Goal: Task Accomplishment & Management: Complete application form

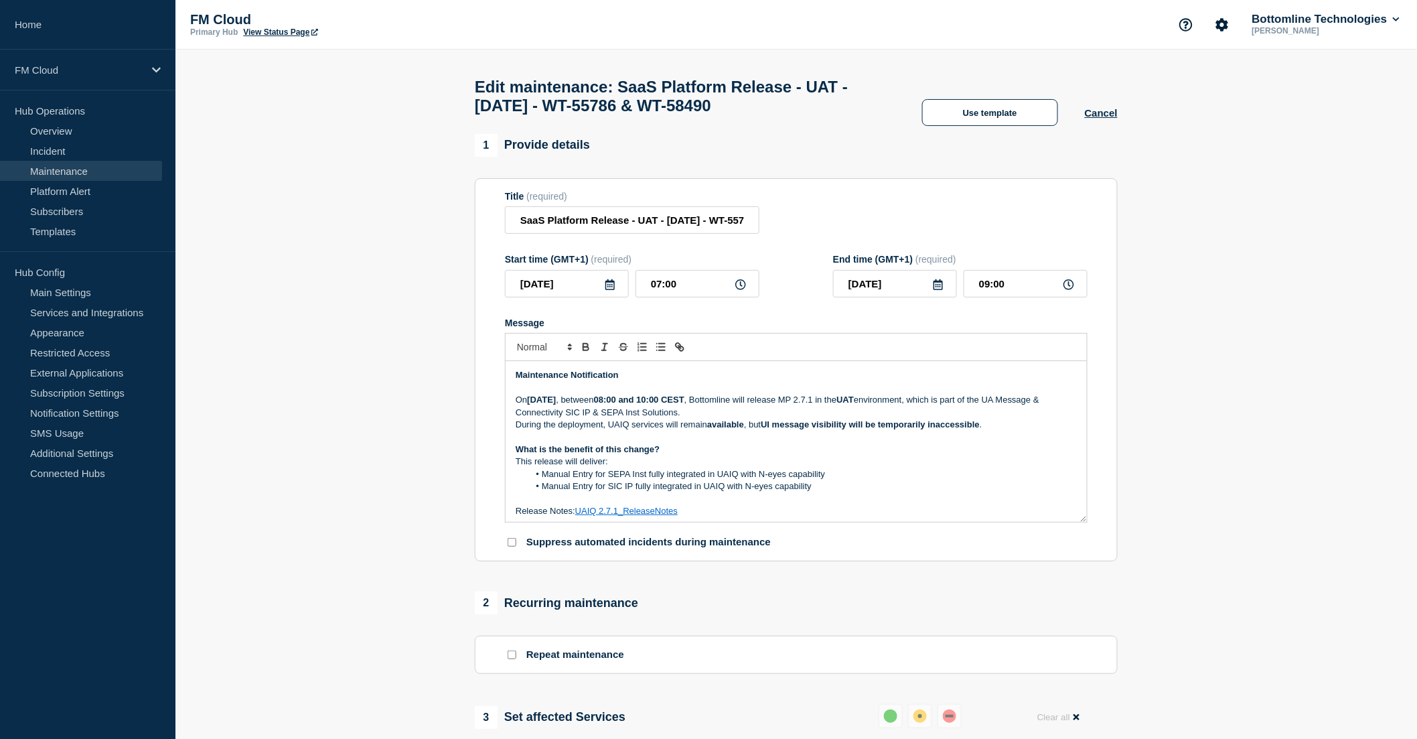
drag, startPoint x: 519, startPoint y: 226, endPoint x: 660, endPoint y: 230, distance: 140.7
click at [660, 230] on input "SaaS Platform Release - UAT - 04/SEP/2025 - WT-55786 & WT-58490" at bounding box center [632, 219] width 255 height 27
paste input "UA Message & Connectivity - SIC IP - SIC IP Gateway Release 1.2.6 - UAT"
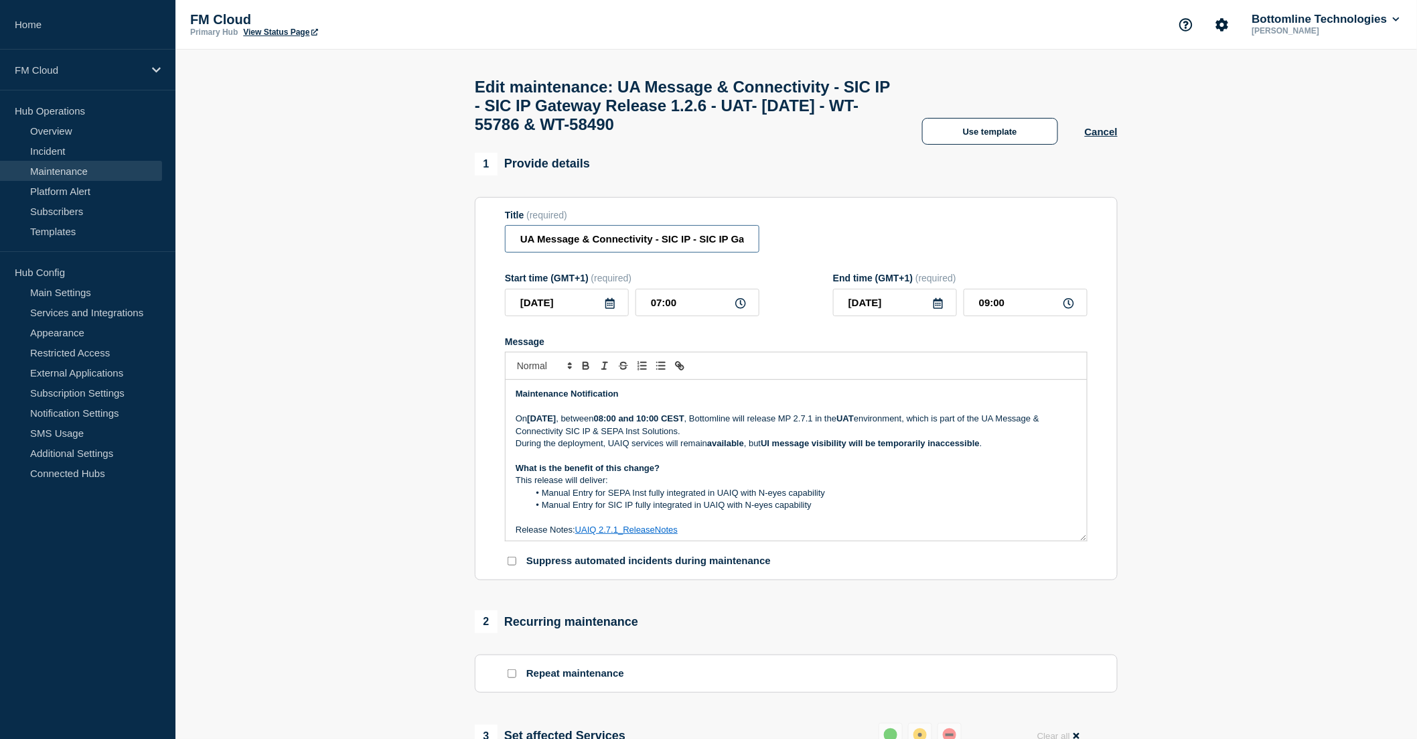
scroll to position [0, 123]
click at [567, 250] on input "UA Message & Connectivity - SIC IP - SIC IP Gateway Release 1.2.6 - UAT- 04/SEP…" at bounding box center [632, 238] width 255 height 27
drag, startPoint x: 637, startPoint y: 273, endPoint x: 568, endPoint y: 273, distance: 69.0
click at [568, 253] on input "UA Message & Connectivity - SIC IP & SEPA Inst - SIC IP Gateway Release 1.2.6 -…" at bounding box center [632, 238] width 255 height 27
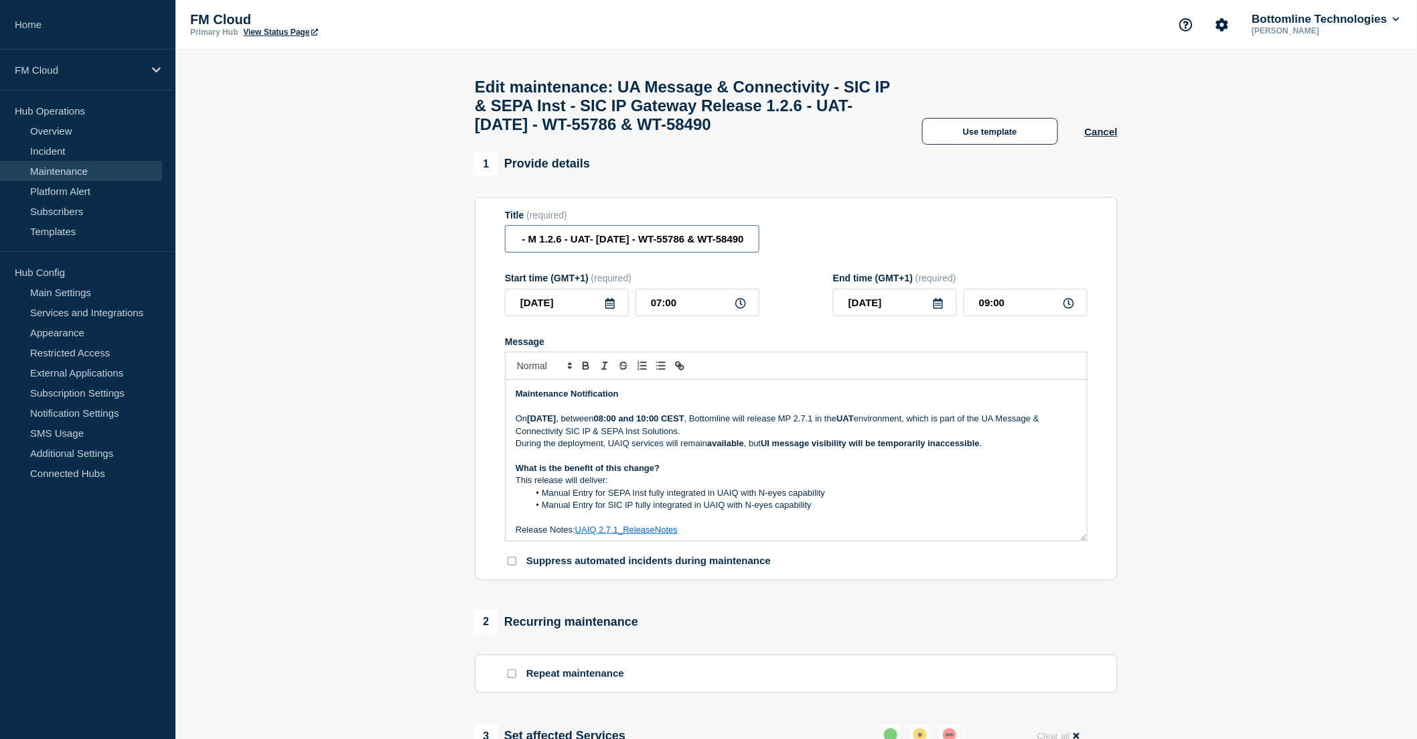
scroll to position [0, 246]
click at [555, 253] on input "UA Message & Connectivity - SIC IP & SEPA Inst - MP 1.2.6 - UAT- 04/SEP/2025 - …" at bounding box center [632, 238] width 255 height 27
click at [549, 253] on input "UA Message & Connectivity - SIC IP & SEPA Inst - MP 1.2.6 - UAT- 04/SEP/2025 - …" at bounding box center [632, 238] width 255 height 27
click at [552, 250] on input "UA Message & Connectivity - SIC IP & SEPA Inst - MP 1.2.6 - UAT- 04/SEP/2025 - …" at bounding box center [632, 238] width 255 height 27
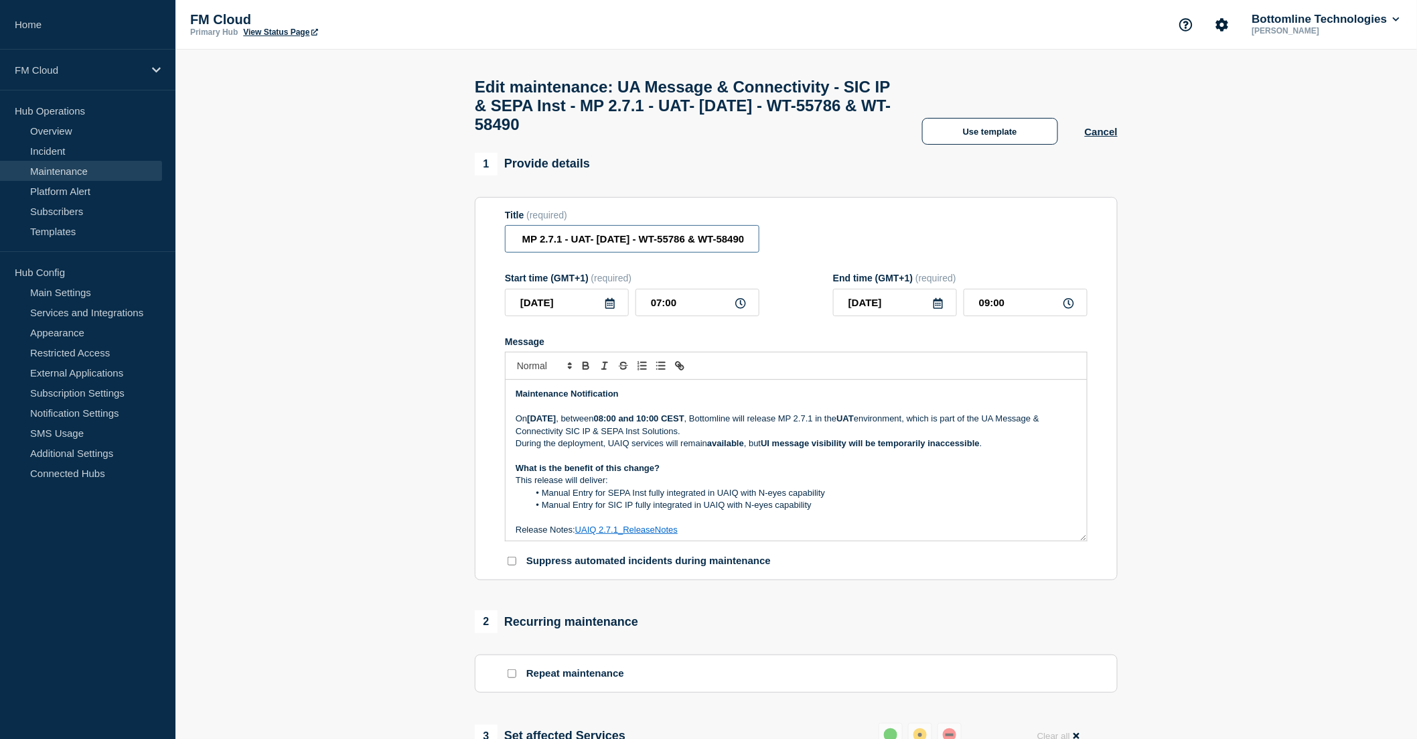
click at [585, 249] on input "UA Message & Connectivity - SIC IP & SEPA Inst - MP 2.7.1 - UAT- 04/SEP/2025 - …" at bounding box center [632, 238] width 255 height 27
drag, startPoint x: 655, startPoint y: 251, endPoint x: 780, endPoint y: 251, distance: 125.3
click at [780, 251] on div "Title (required) UA Message & Connectivity - SIC IP & SEPA Inst - MP 2.7.1 - UA…" at bounding box center [796, 232] width 583 height 44
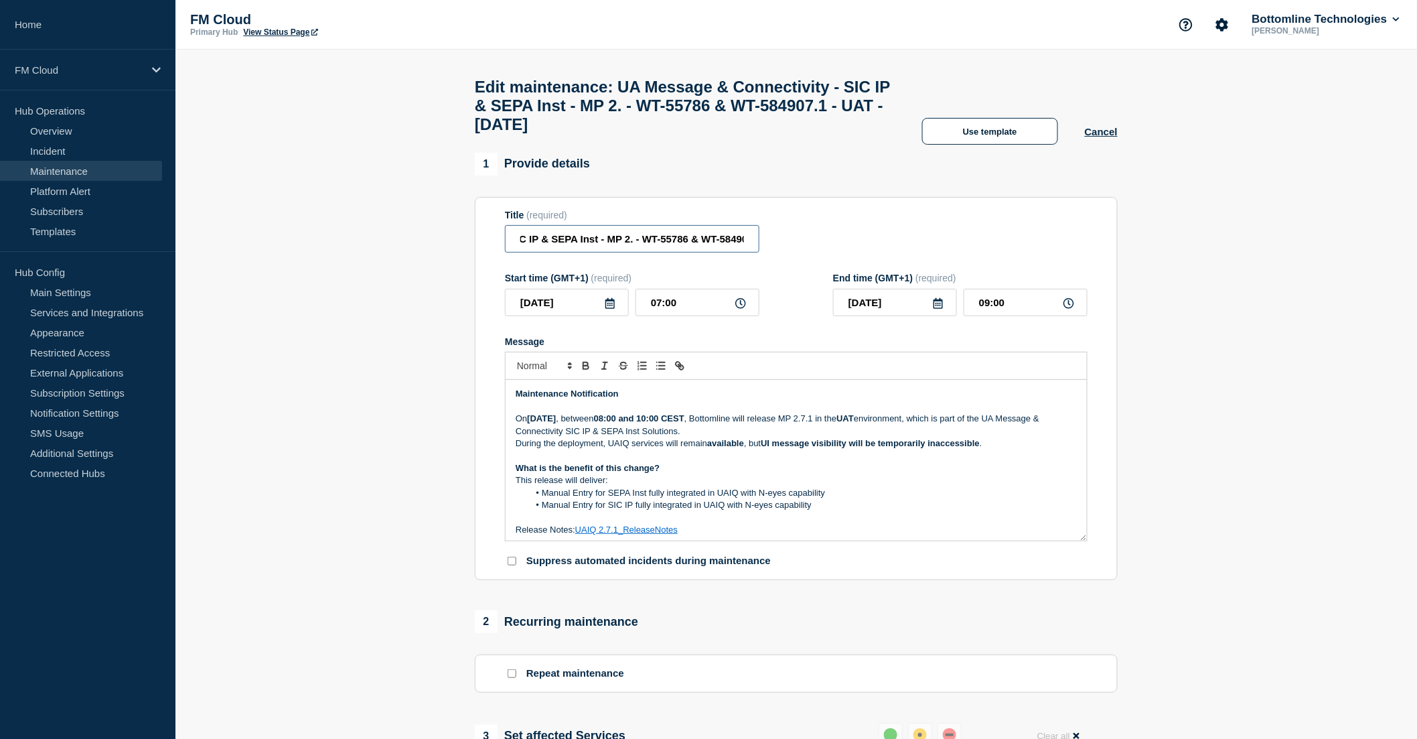
click at [687, 253] on input "UA Message & Connectivity - SIC IP & SEPA Inst - MP 2. - WT-55786 & WT-584907.1…" at bounding box center [632, 238] width 255 height 27
drag, startPoint x: 692, startPoint y: 253, endPoint x: 471, endPoint y: 255, distance: 221.1
click at [658, 251] on input "UA Message & Connectivity - SIC IP & SEPA Inst - MP 2.7.1 - UAT - 04/SEP/2025 -…" at bounding box center [632, 238] width 255 height 27
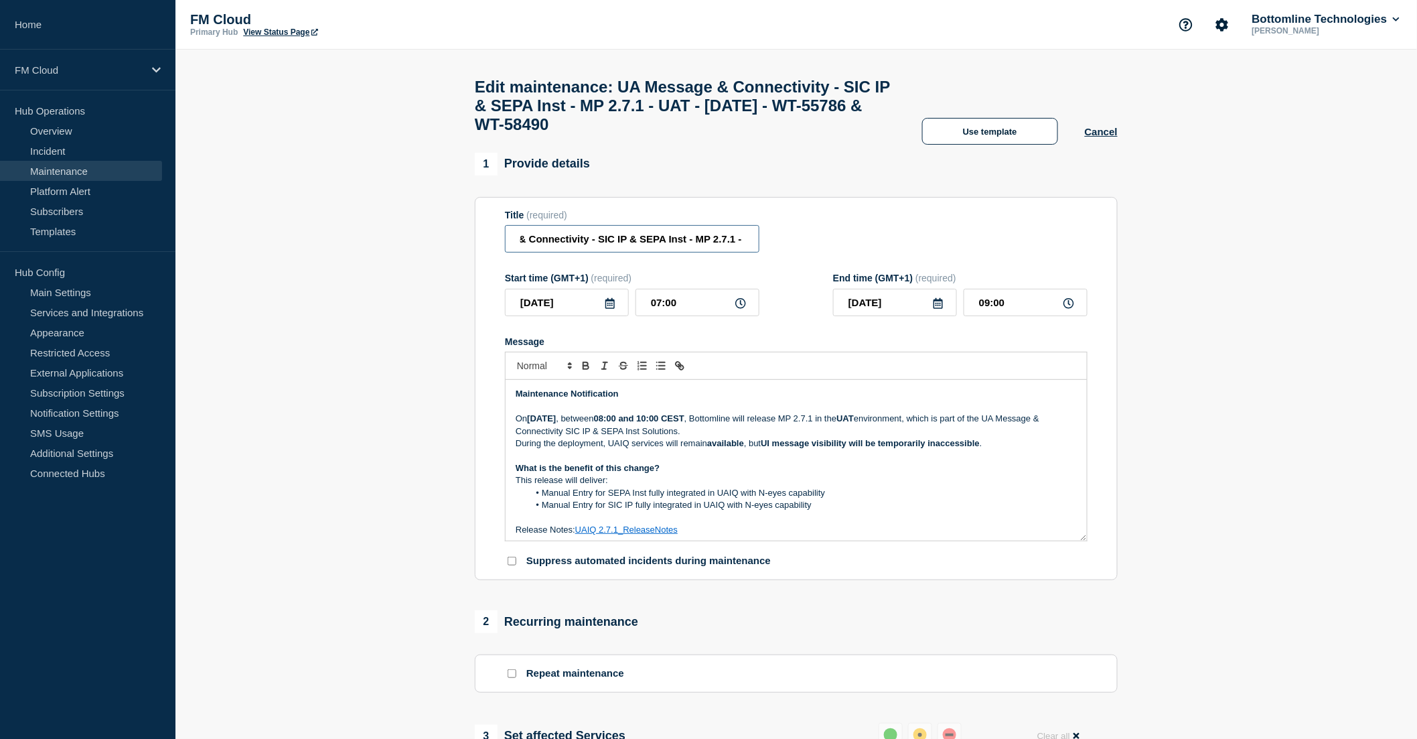
scroll to position [0, 97]
drag, startPoint x: 683, startPoint y: 251, endPoint x: 719, endPoint y: 256, distance: 36.6
click at [719, 253] on input "UA Message & Connectivity - SIC IP & SEPA Inst - MP 2.7.1 - UAT - 04/SEP/2025 -…" at bounding box center [632, 238] width 255 height 27
click at [715, 249] on input "UA Message & Connectivity - SIC IP & SEPA Inst - MP 2.7.1 - UAT - 04/SEP/2025 -…" at bounding box center [632, 238] width 255 height 27
type input "UA Message & Connectivity - SIC IP & SEPA Inst - MP 2.7.1 - UAT - 04/SEP/2025 -…"
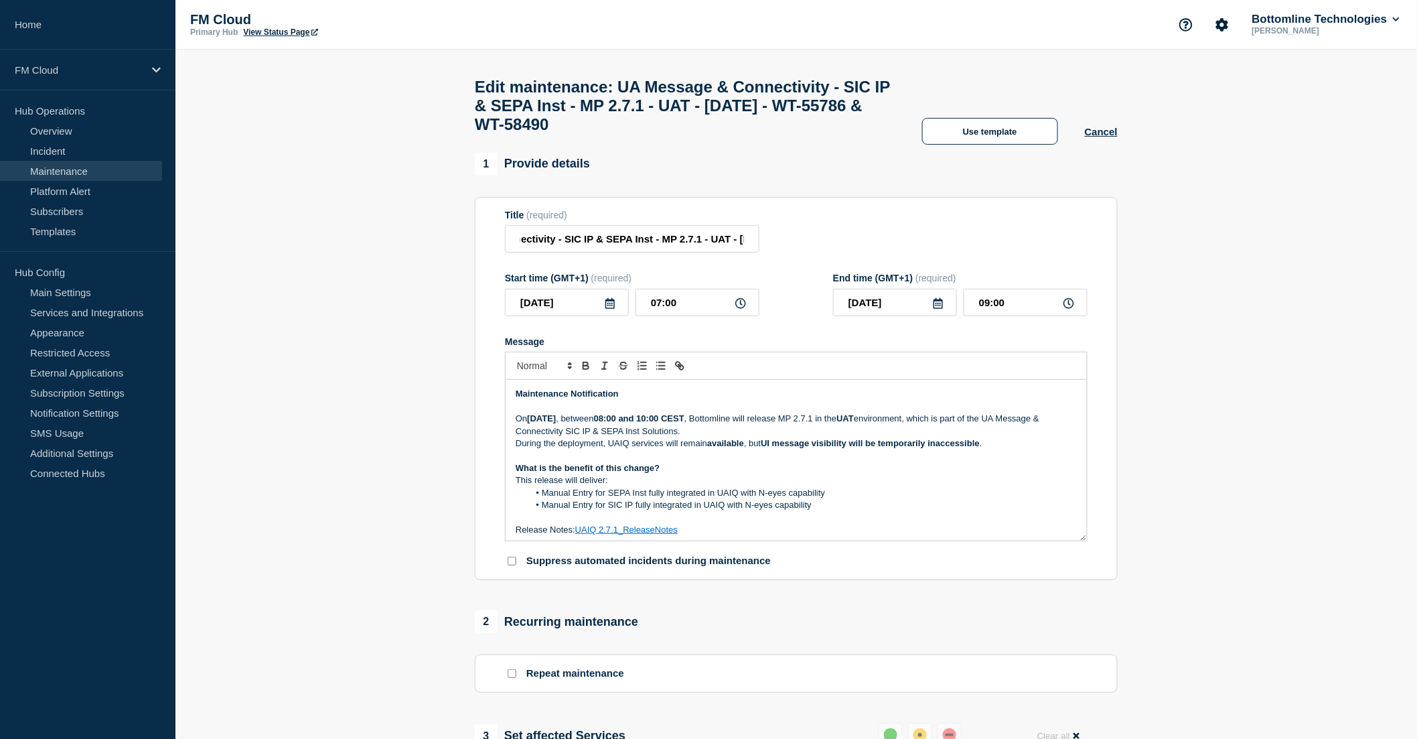
click at [881, 474] on p "What is the benefit of this change?" at bounding box center [796, 468] width 561 height 12
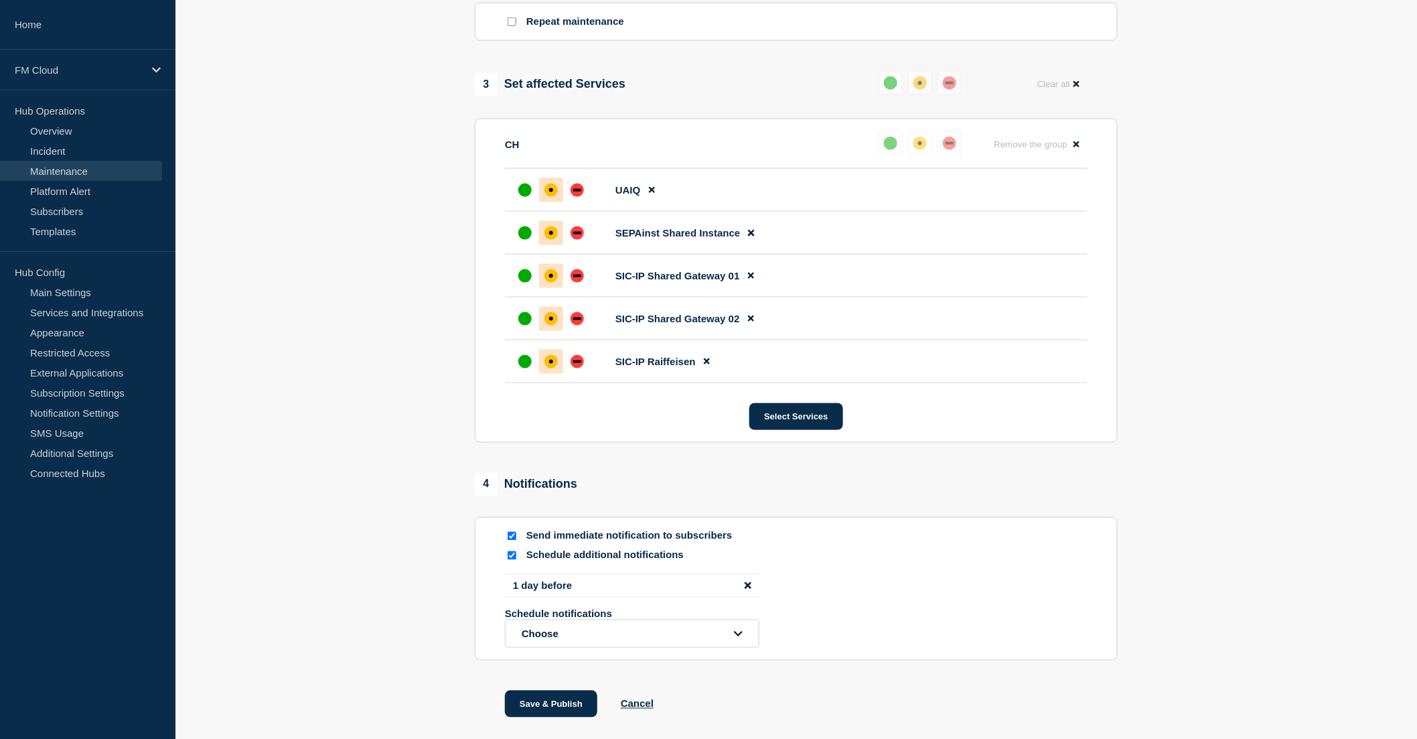
scroll to position [733, 0]
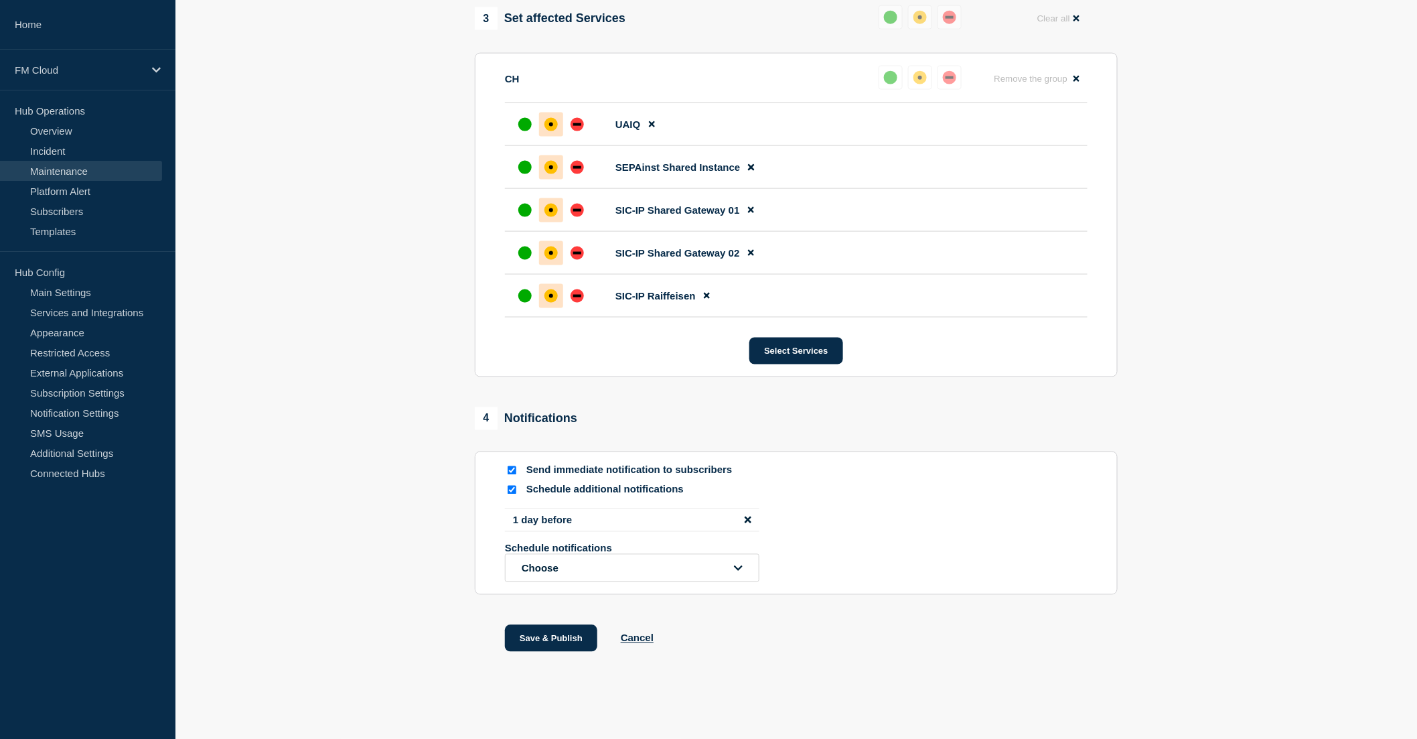
click at [516, 492] on input "Schedule additional notifications" at bounding box center [512, 490] width 9 height 9
checkbox input "false"
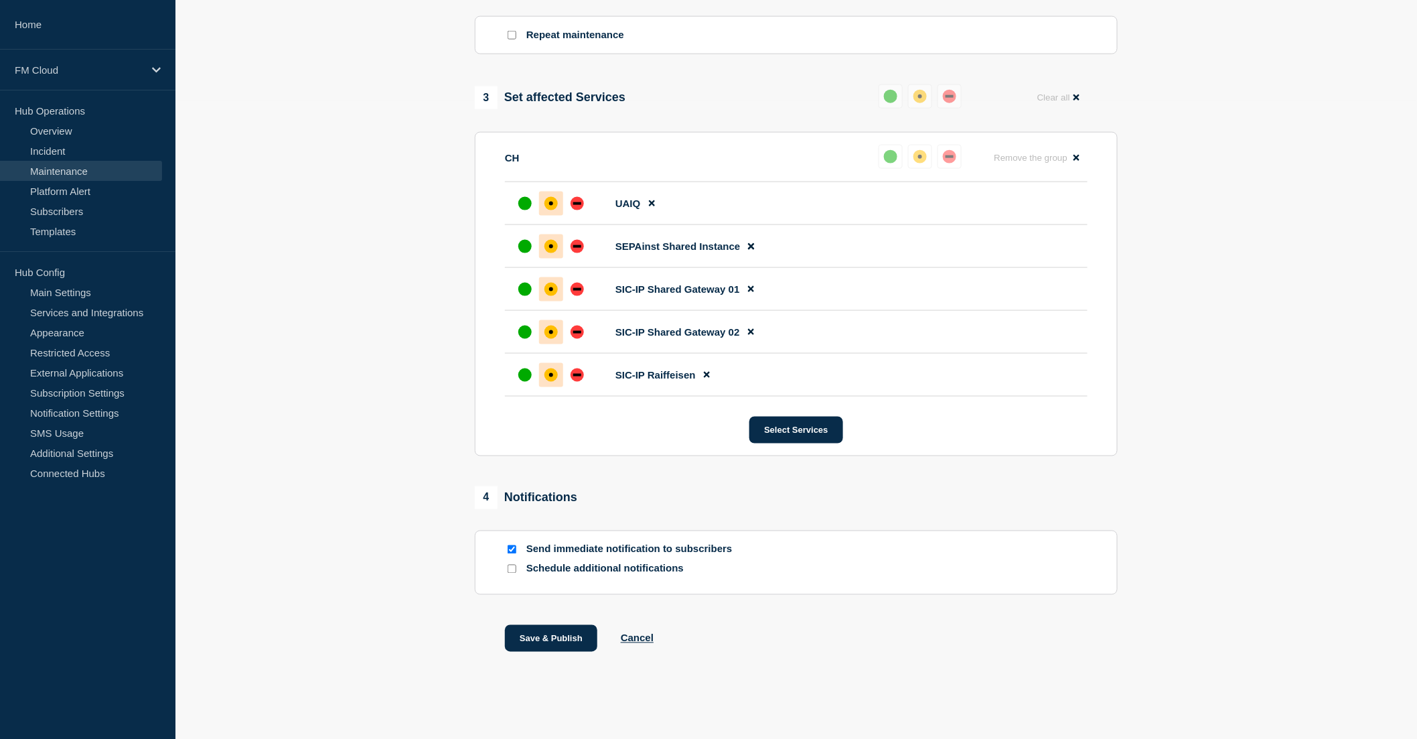
click at [513, 477] on div "1 Provide details Title (required) UA Message & Connectivity - SIC IP & SEPA In…" at bounding box center [797, 100] width 659 height 1172
click at [510, 549] on input "Send immediate notification to subscribers" at bounding box center [512, 549] width 9 height 9
checkbox input "false"
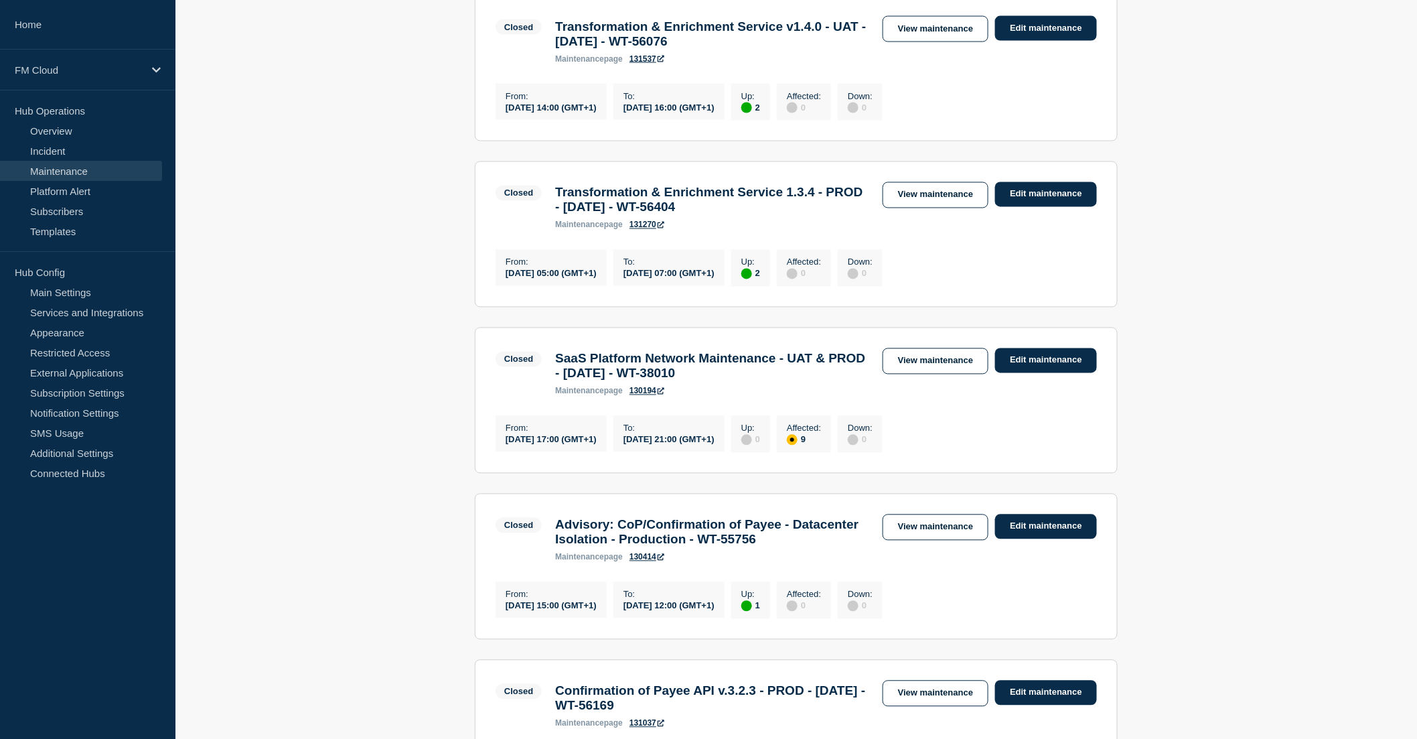
scroll to position [715, 0]
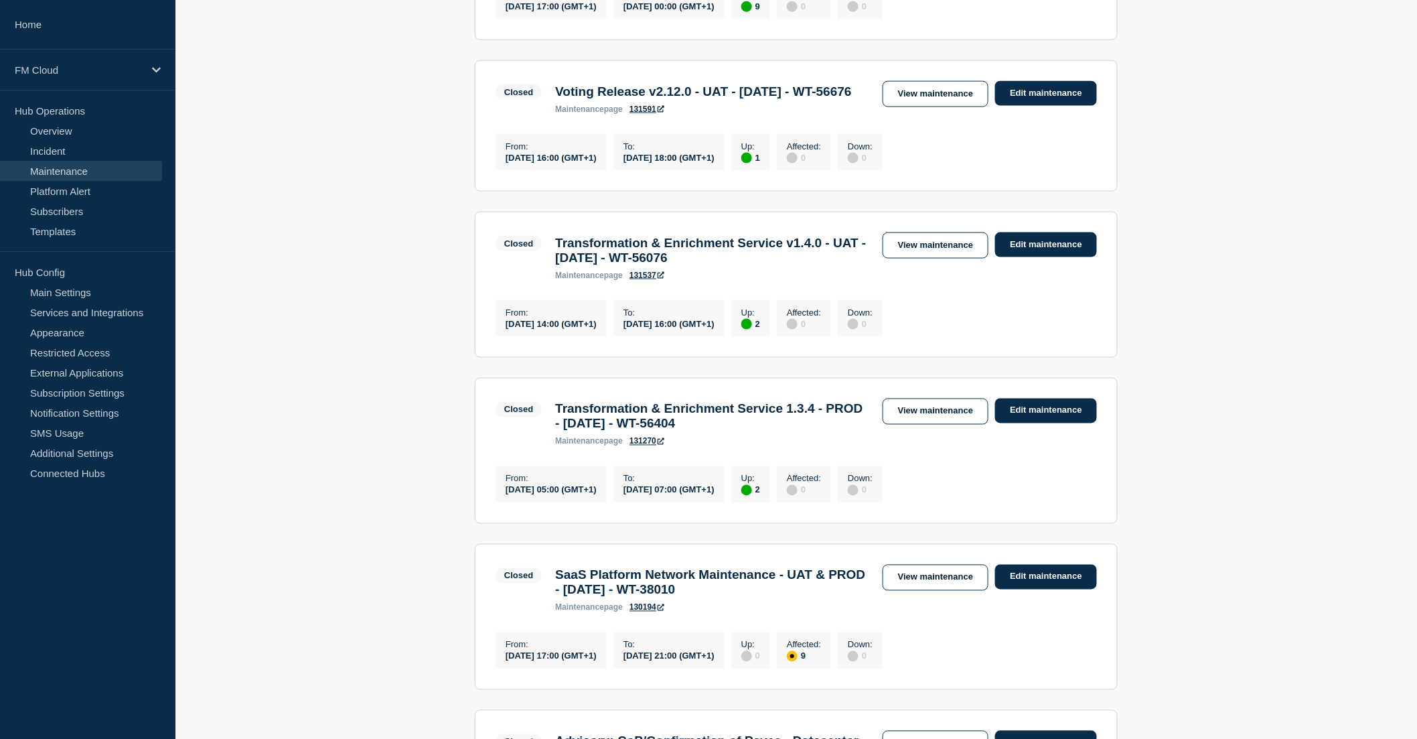
click at [78, 168] on link "Maintenance" at bounding box center [81, 171] width 162 height 20
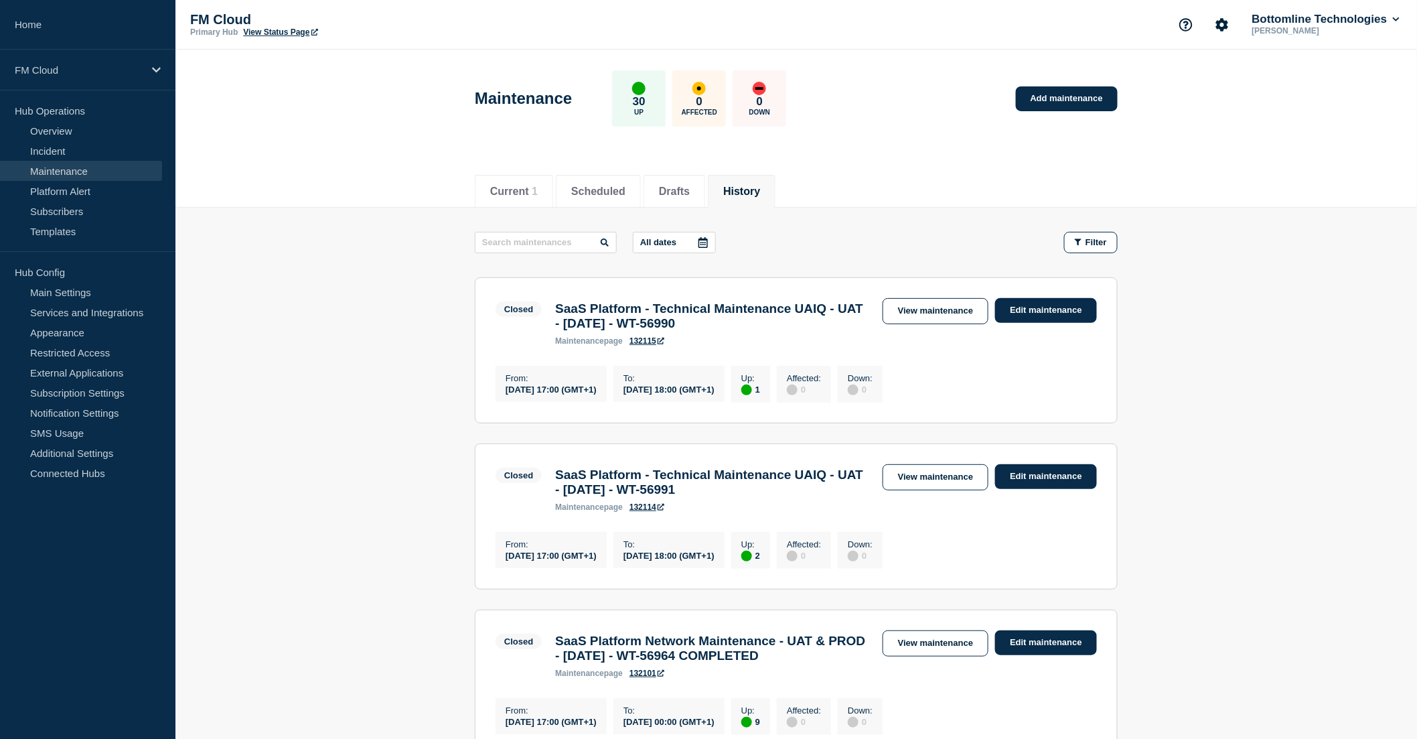
click at [78, 170] on link "Maintenance" at bounding box center [81, 171] width 162 height 20
click at [506, 188] on button "Current 1" at bounding box center [514, 192] width 48 height 12
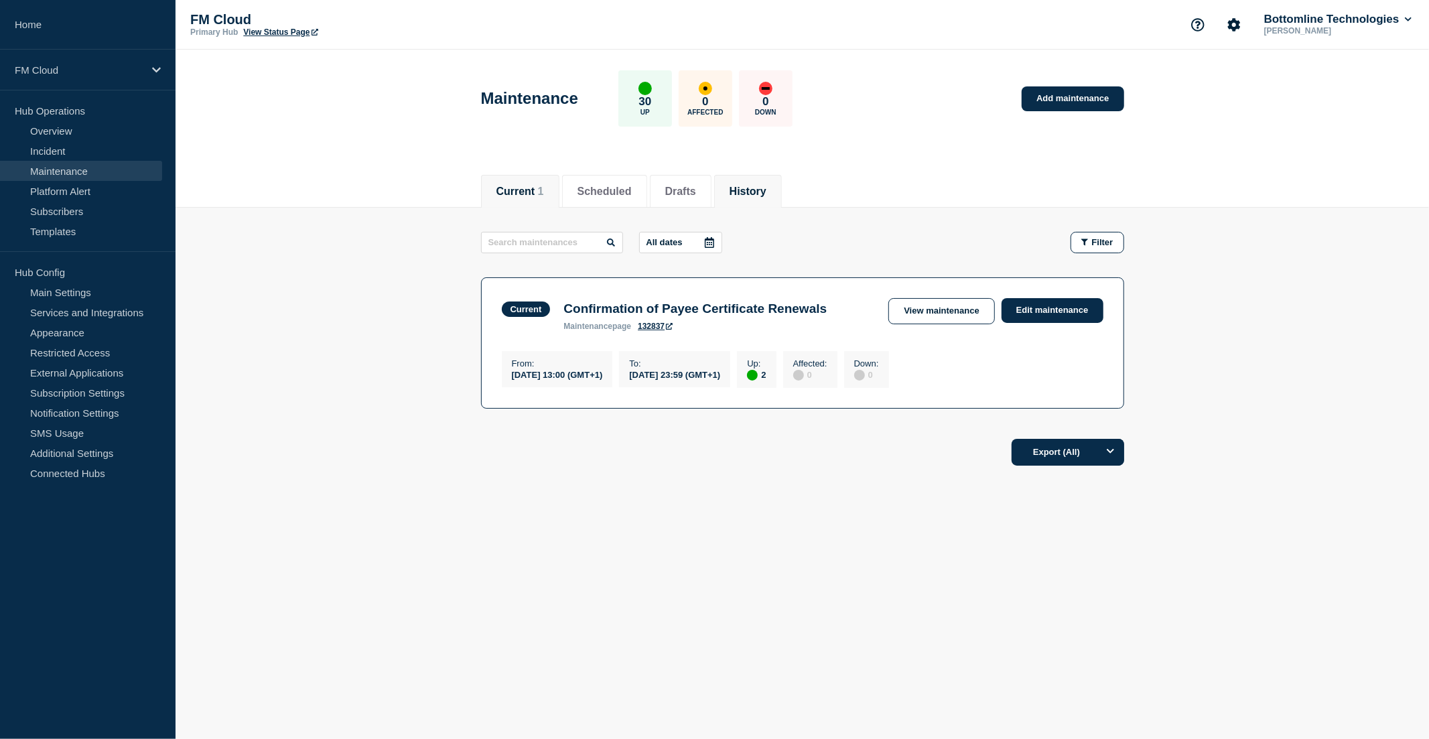
click at [760, 188] on button "History" at bounding box center [748, 192] width 37 height 12
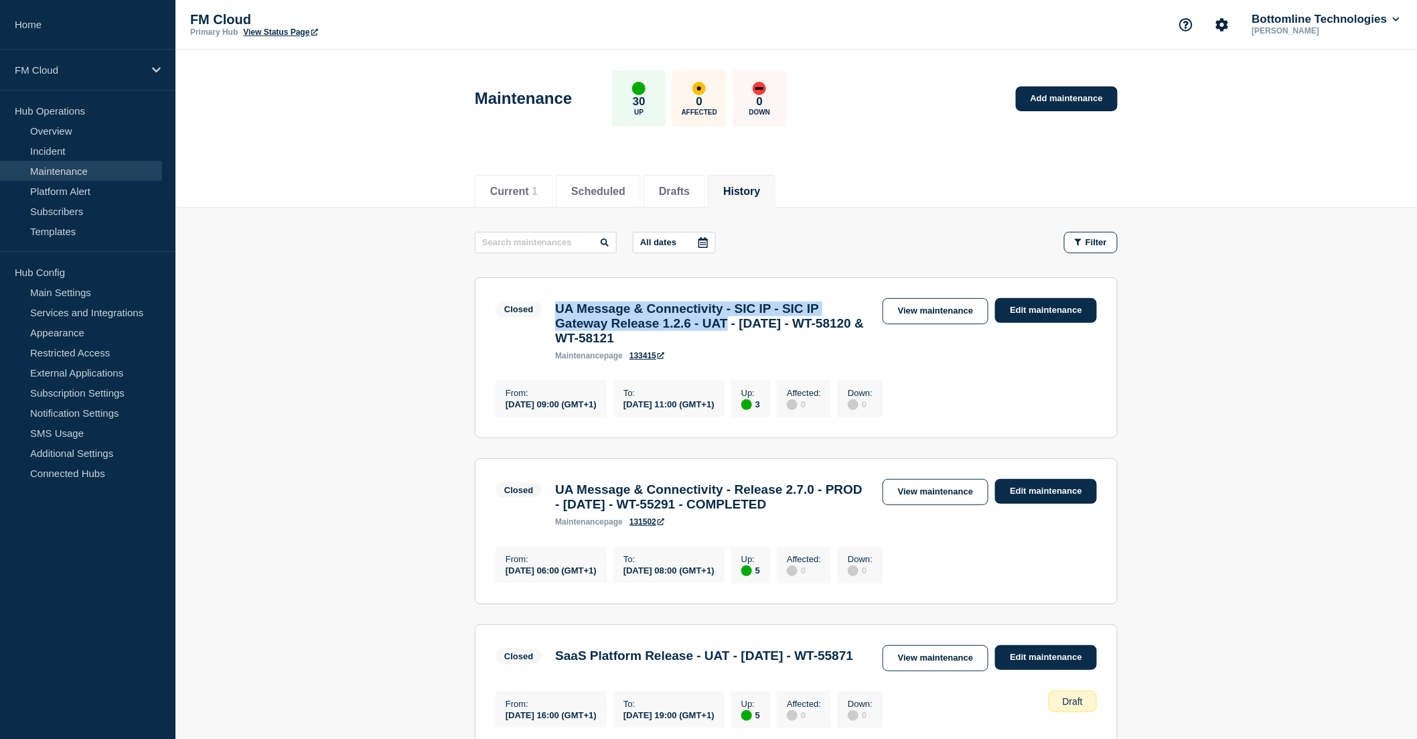
drag, startPoint x: 559, startPoint y: 308, endPoint x: 755, endPoint y: 329, distance: 197.4
click at [755, 329] on h3 "UA Message & Connectivity - SIC IP - SIC IP Gateway Release 1.2.6 - UAT - [DATE…" at bounding box center [712, 323] width 314 height 44
copy h3 "UA Message & Connectivity - SIC IP - SIC IP Gateway Release 1.2.6 - UAT"
